Goal: Task Accomplishment & Management: Manage account settings

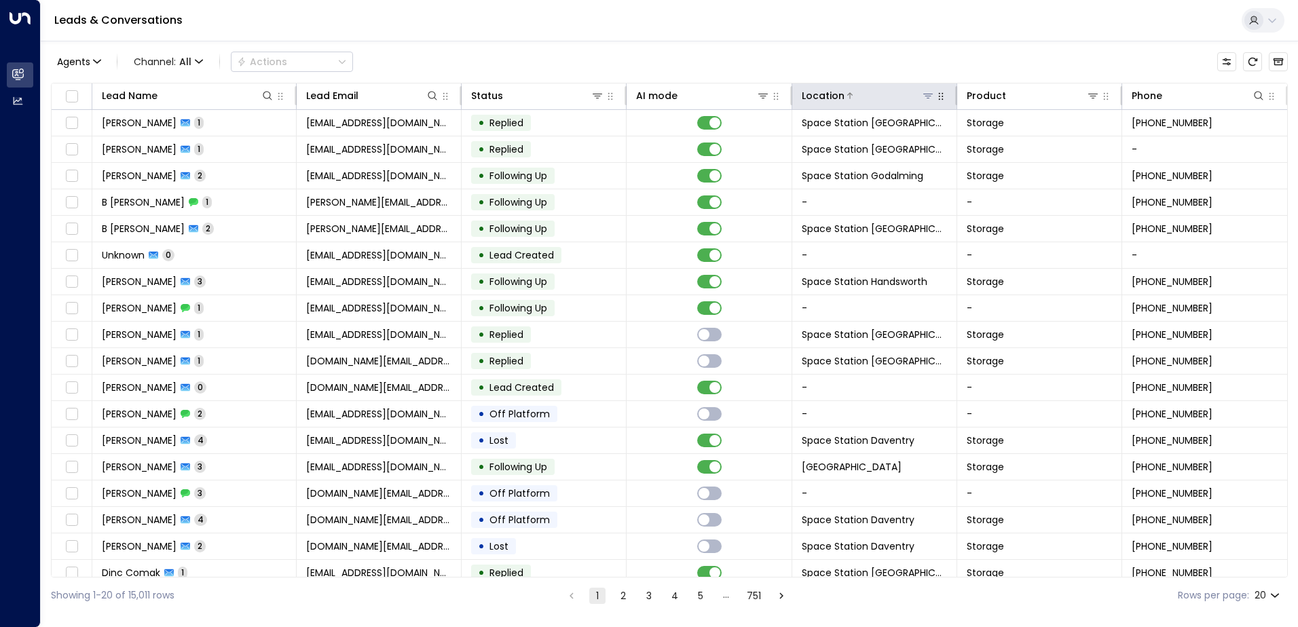
click at [923, 94] on icon at bounding box center [928, 96] width 10 height 5
drag, startPoint x: 919, startPoint y: 54, endPoint x: 927, endPoint y: 98, distance: 44.1
click at [920, 54] on div "Agents 1 Channel: All Actions" at bounding box center [669, 62] width 1237 height 29
click at [927, 98] on icon at bounding box center [928, 95] width 11 height 11
click at [926, 98] on icon at bounding box center [928, 95] width 11 height 11
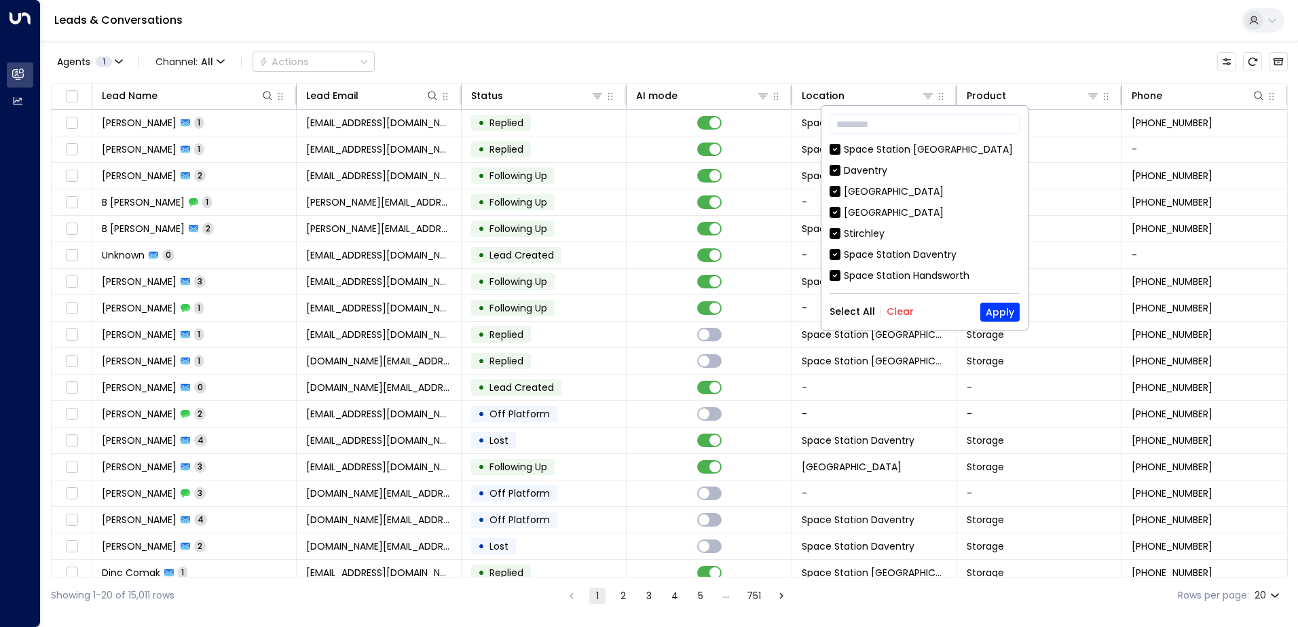
drag, startPoint x: 897, startPoint y: 315, endPoint x: 894, endPoint y: 290, distance: 25.3
click at [897, 315] on button "Clear" at bounding box center [900, 311] width 27 height 11
click at [900, 128] on input "text" at bounding box center [925, 123] width 190 height 25
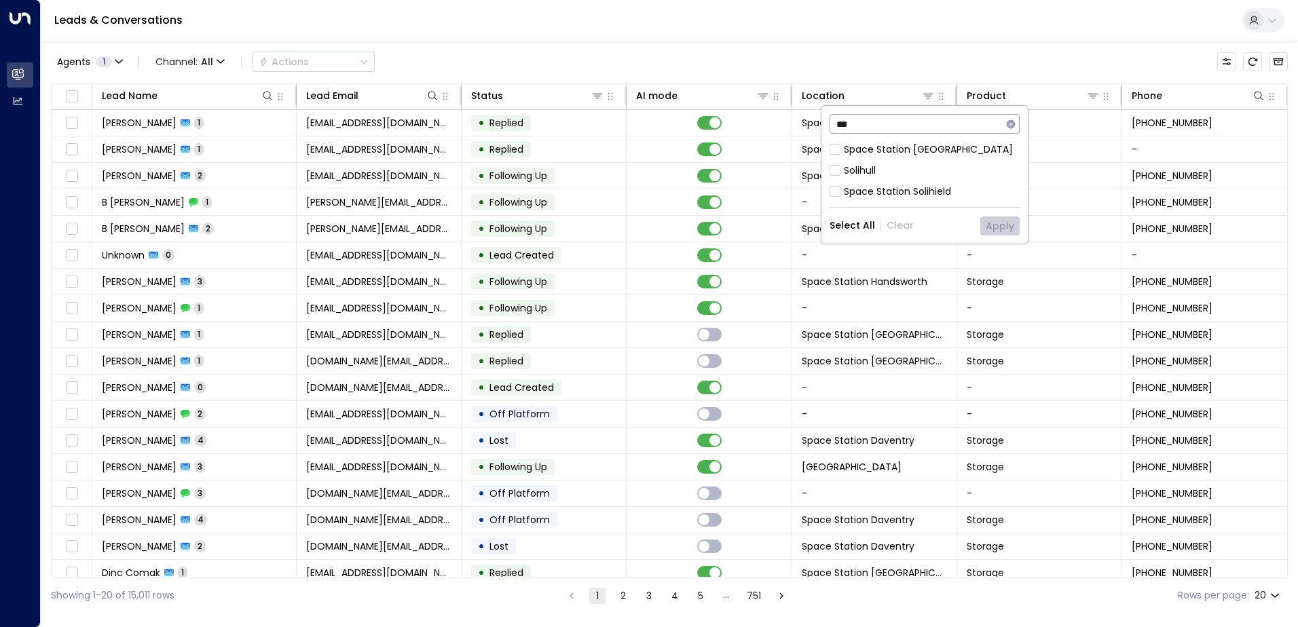
type input "***"
click at [931, 149] on div "Space Station [GEOGRAPHIC_DATA]" at bounding box center [928, 150] width 169 height 14
click at [1011, 237] on div "*** ​ Space Station [GEOGRAPHIC_DATA] Solihield Select All Clear Apply" at bounding box center [924, 175] width 206 height 138
click at [1002, 231] on button "Apply" at bounding box center [999, 226] width 39 height 19
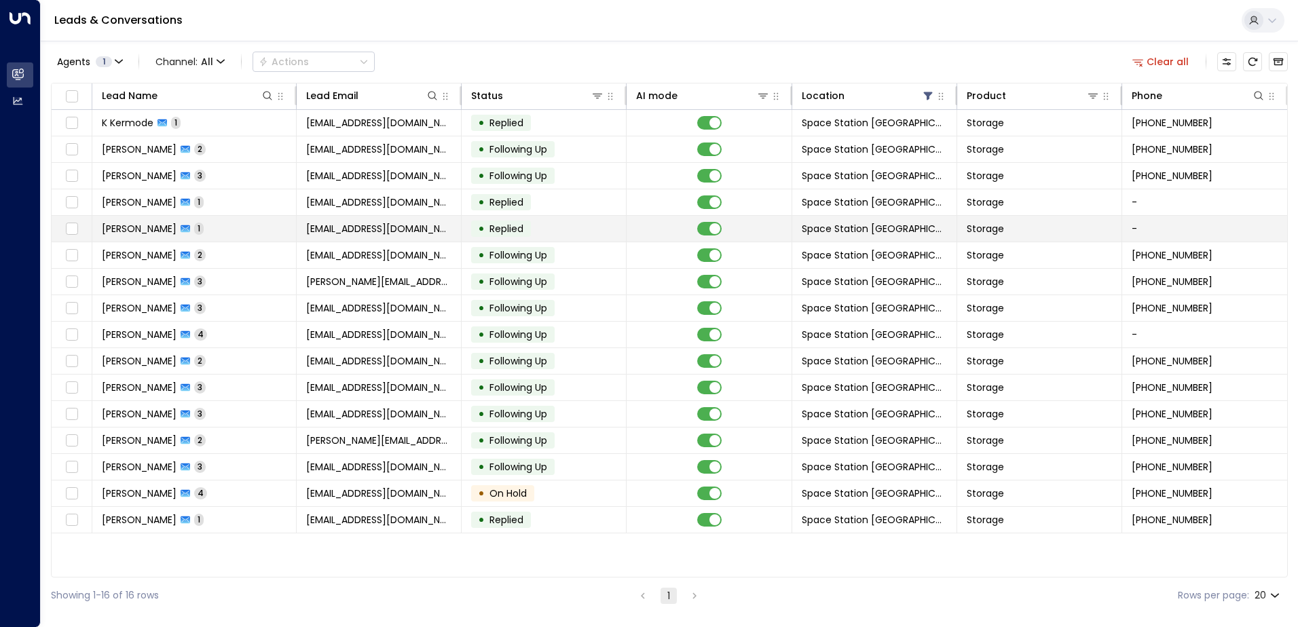
click at [553, 227] on td "• Replied" at bounding box center [544, 229] width 165 height 26
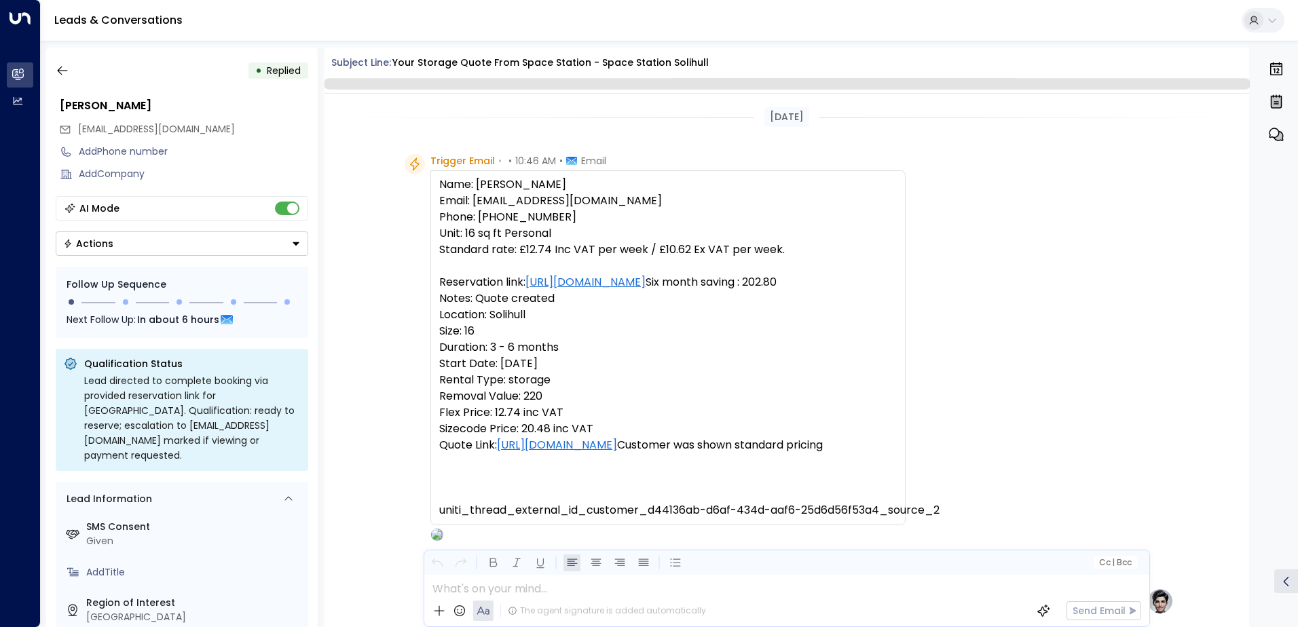
scroll to position [512, 0]
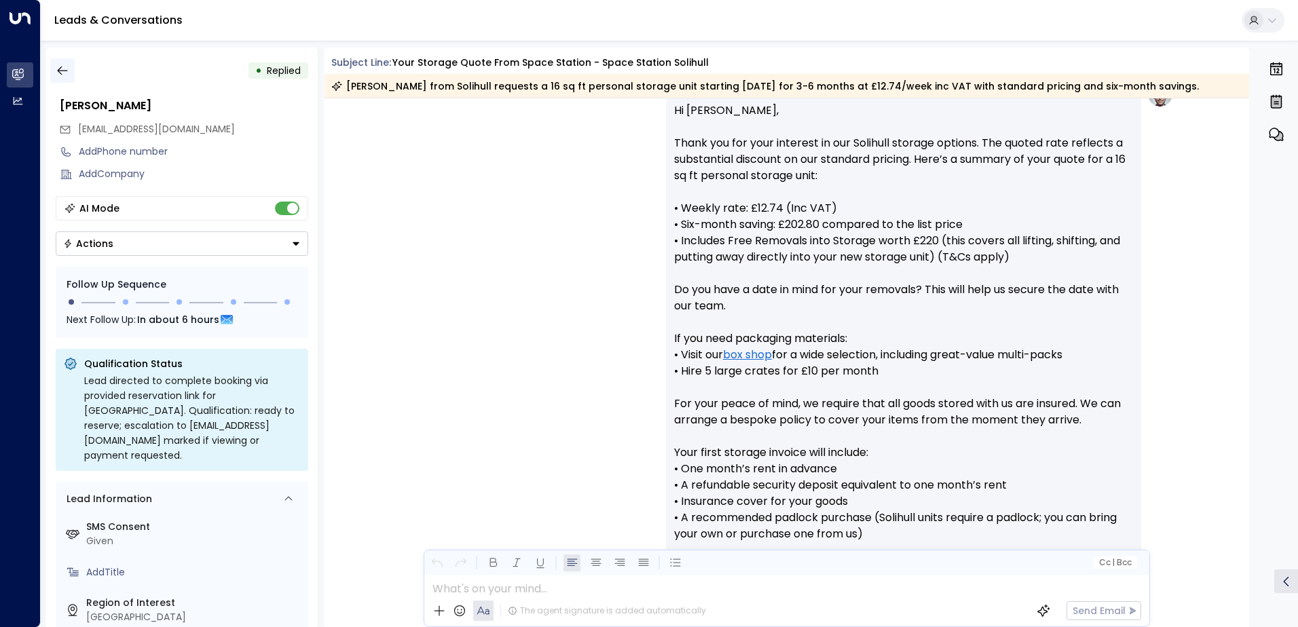
click at [64, 69] on icon "button" at bounding box center [63, 71] width 14 height 14
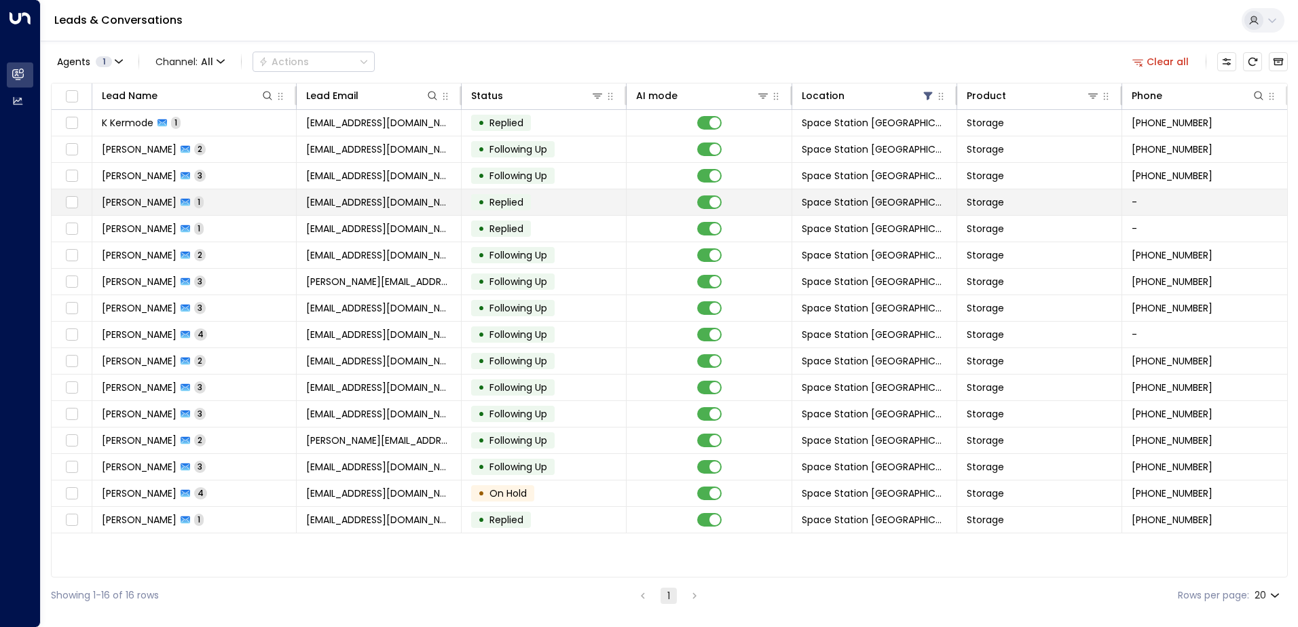
click at [424, 200] on td "[EMAIL_ADDRESS][DOMAIN_NAME]" at bounding box center [379, 202] width 165 height 26
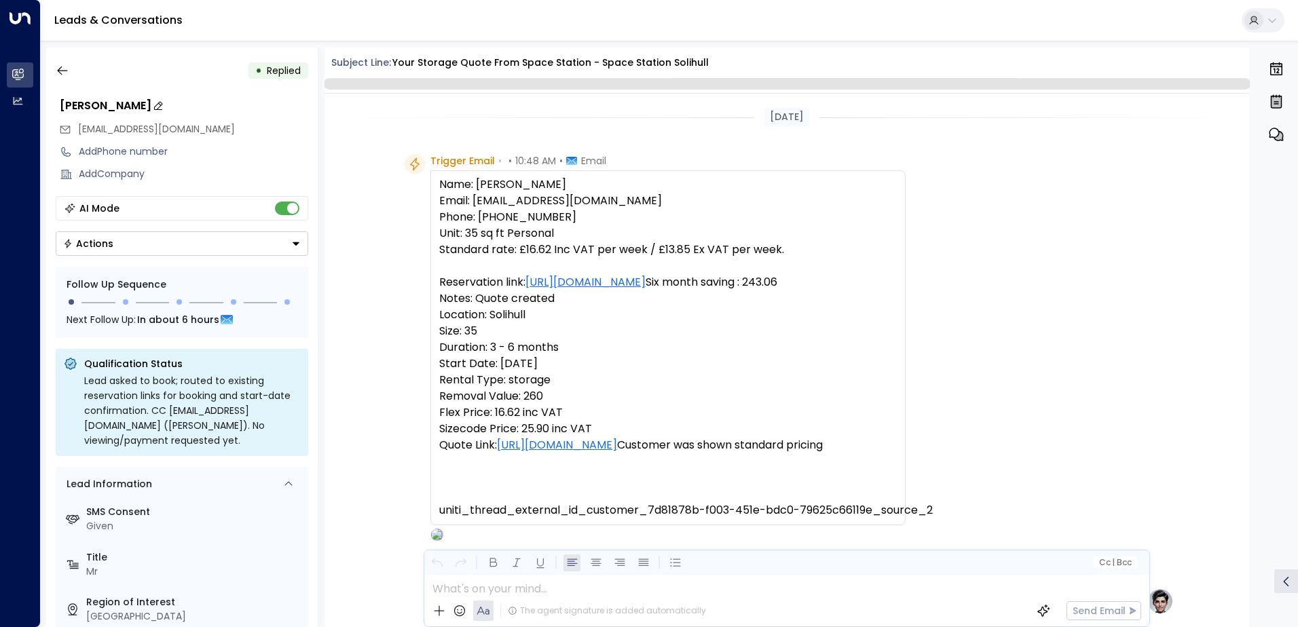
scroll to position [547, 0]
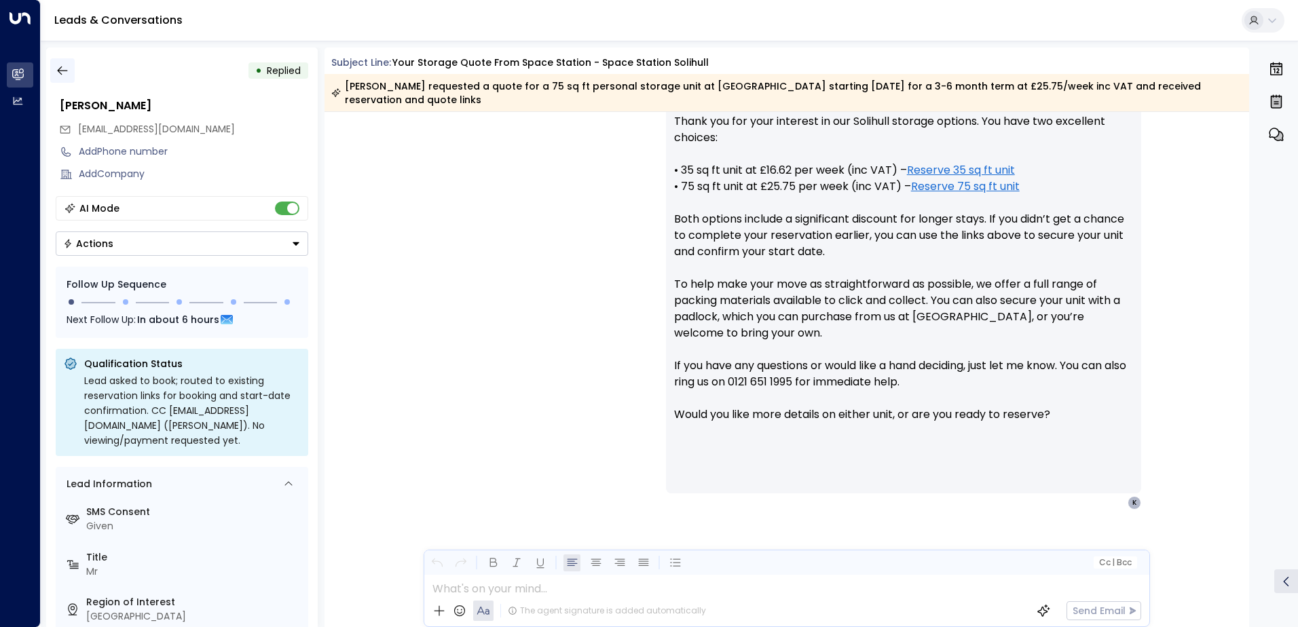
click at [65, 64] on icon "button" at bounding box center [63, 71] width 14 height 14
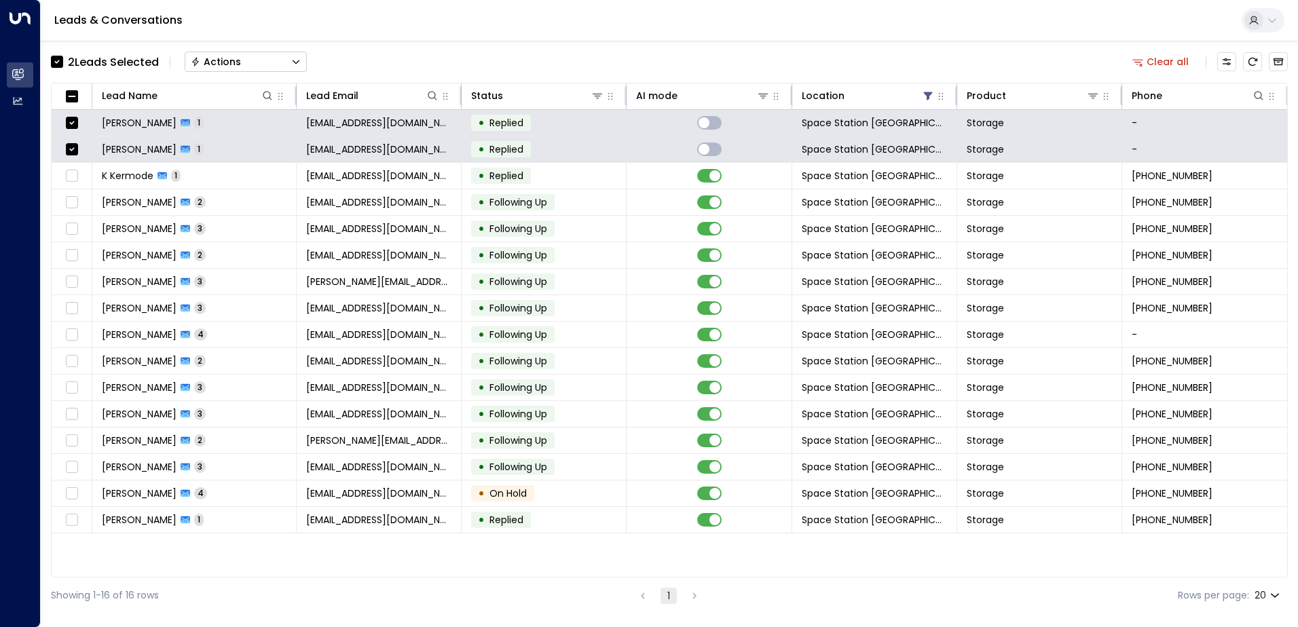
click at [272, 65] on button "Actions" at bounding box center [246, 62] width 122 height 20
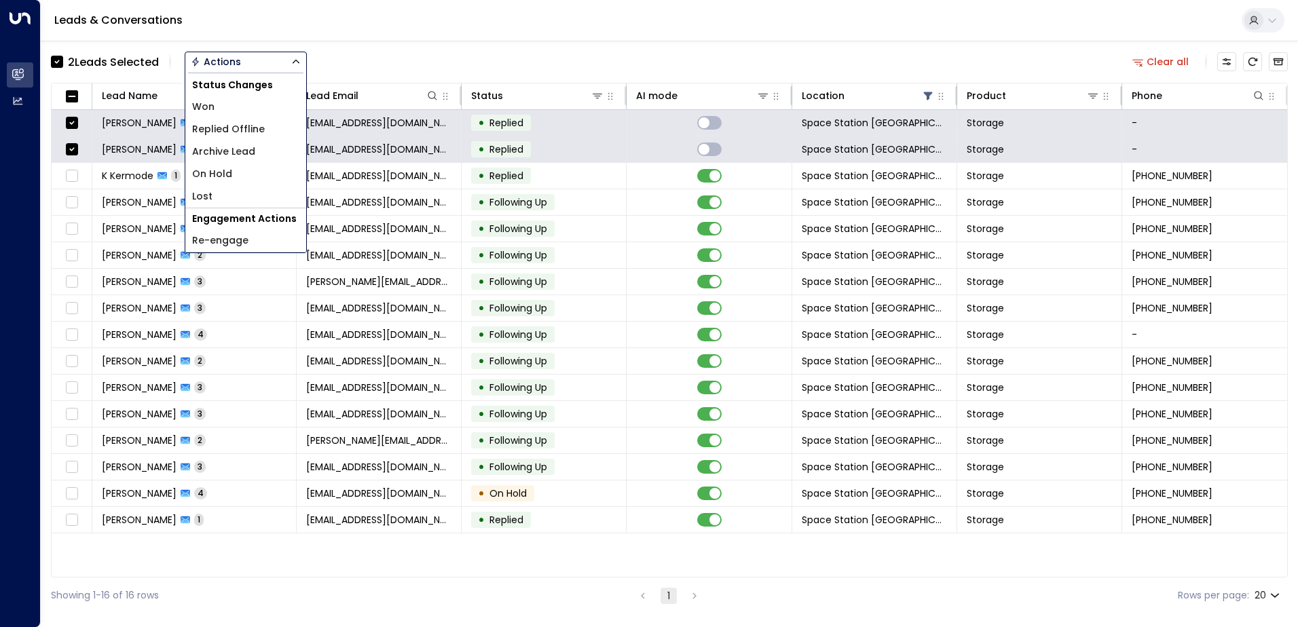
click at [257, 144] on li "Archive Lead" at bounding box center [245, 152] width 121 height 22
